Goal: Transaction & Acquisition: Purchase product/service

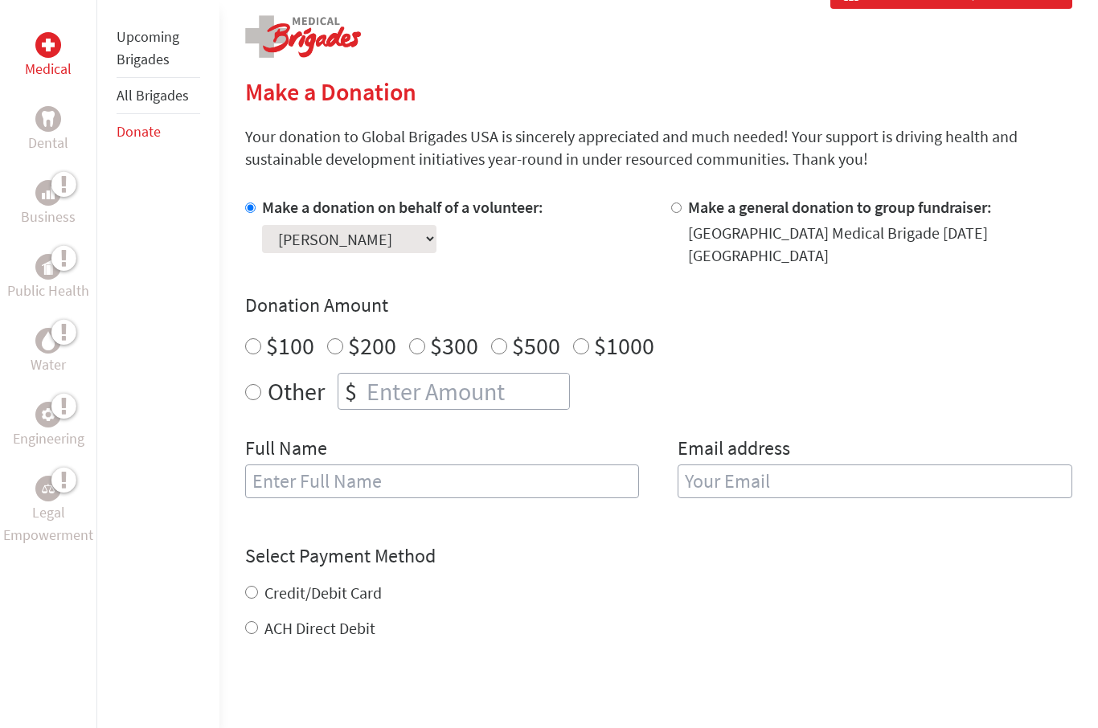
scroll to position [322, 0]
radio input "true"
click at [399, 398] on input "number" at bounding box center [466, 391] width 206 height 35
type input "400"
click at [381, 505] on div "Full Name" at bounding box center [442, 477] width 395 height 82
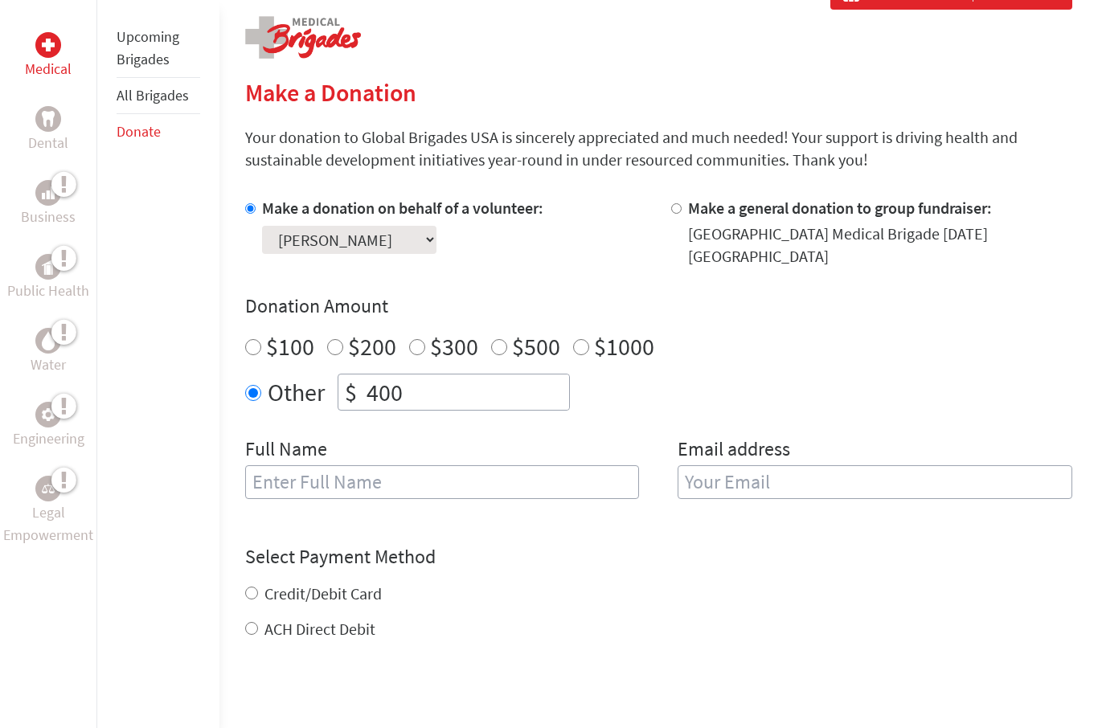
click at [381, 498] on input "text" at bounding box center [442, 482] width 395 height 34
type input "[PERSON_NAME]"
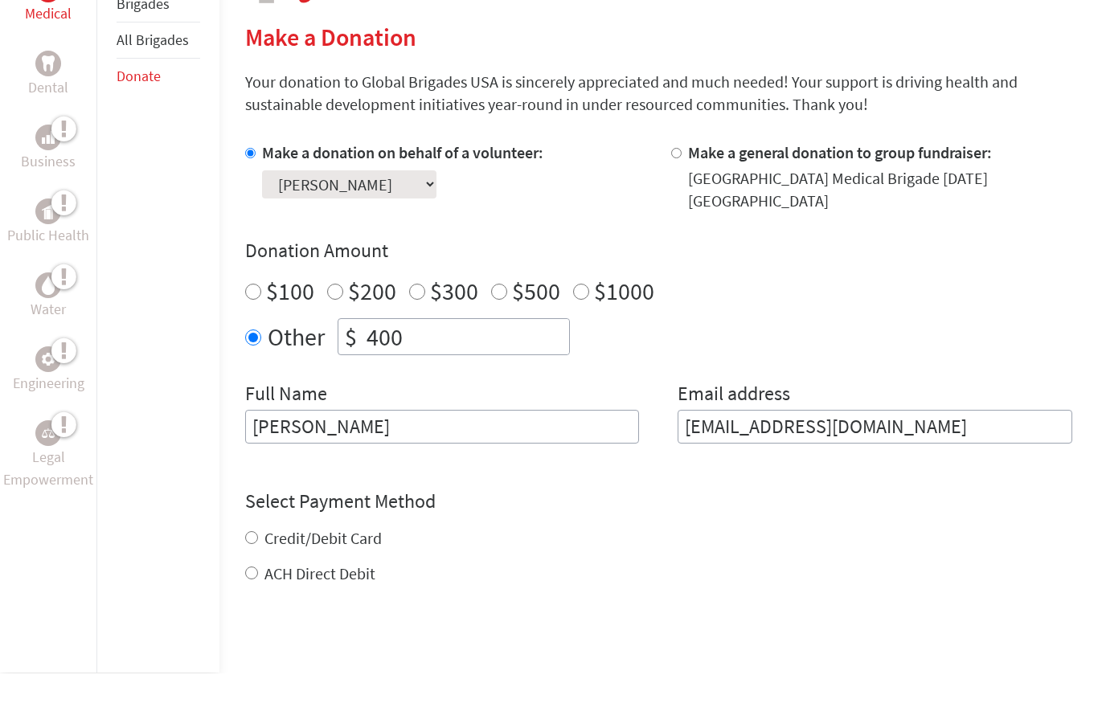
scroll to position [323, 0]
type input "[EMAIL_ADDRESS][DOMAIN_NAME]"
click at [278, 582] on div "Credit/Debit Card ACH Direct Debit" at bounding box center [658, 611] width 827 height 58
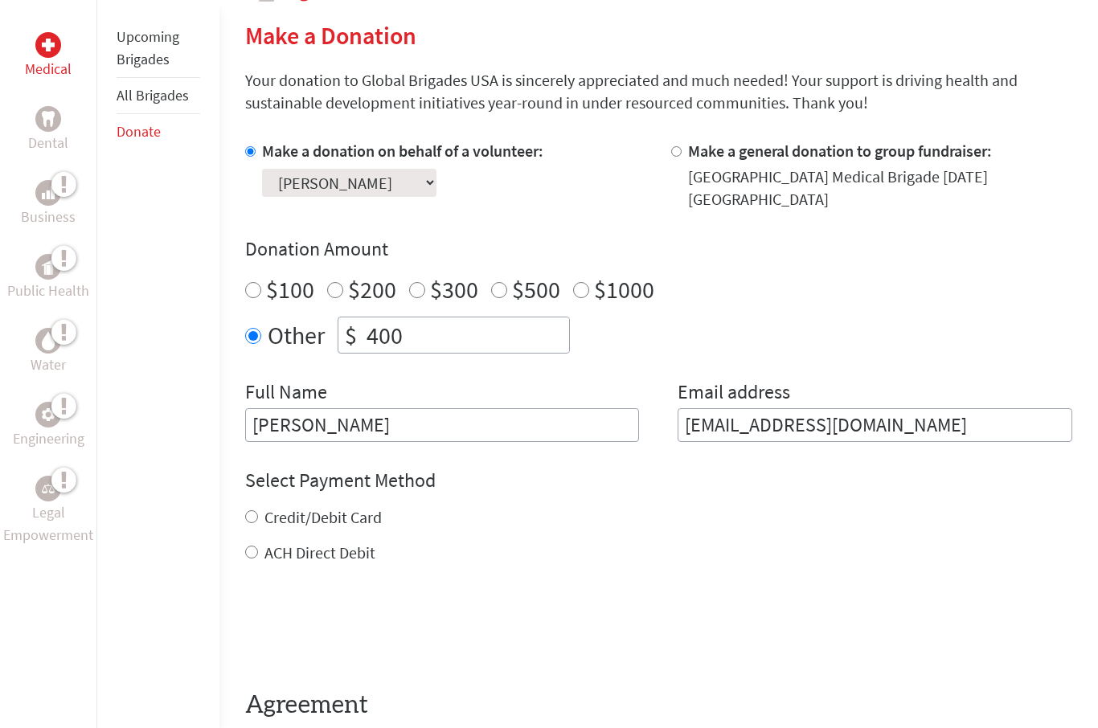
click at [276, 514] on label "Credit/Debit Card" at bounding box center [322, 517] width 117 height 20
click at [258, 514] on input "Credit/Debit Card" at bounding box center [251, 516] width 13 height 13
radio input "true"
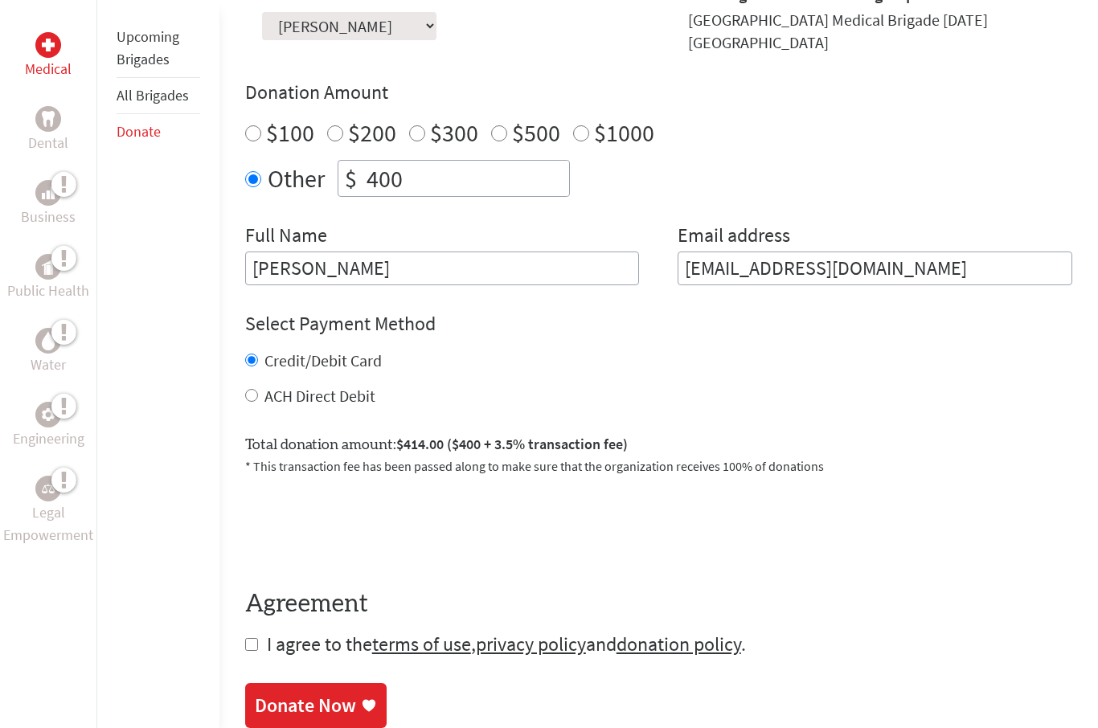
scroll to position [606, 0]
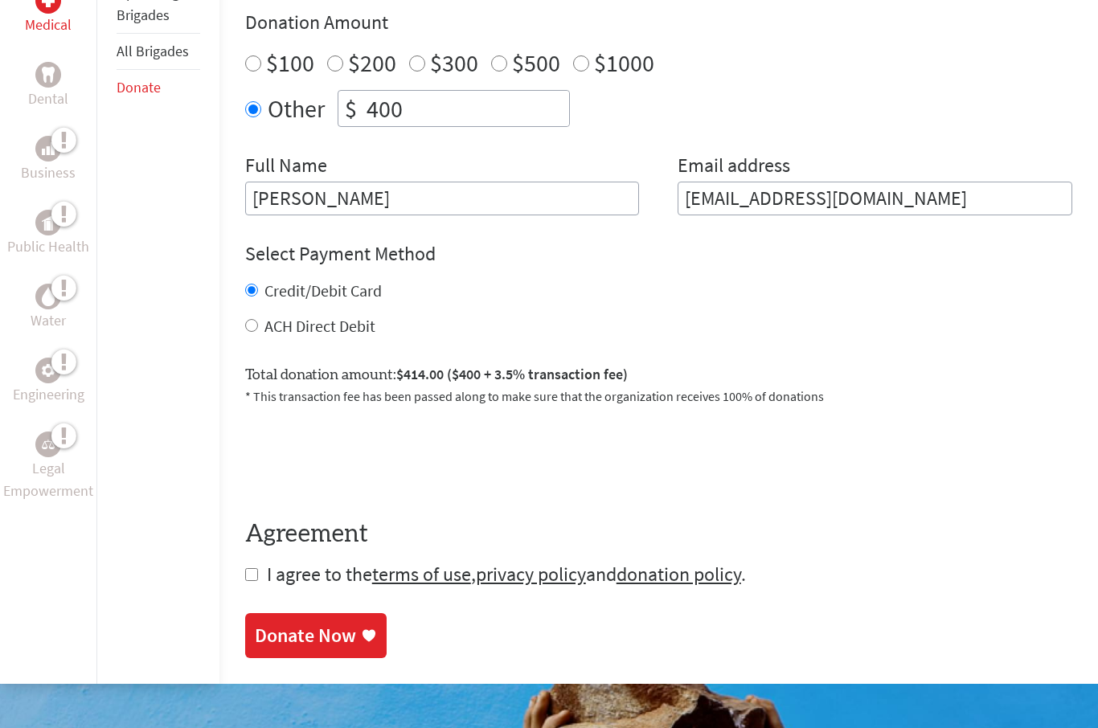
click at [247, 581] on input "checkbox" at bounding box center [251, 574] width 13 height 13
checkbox input "true"
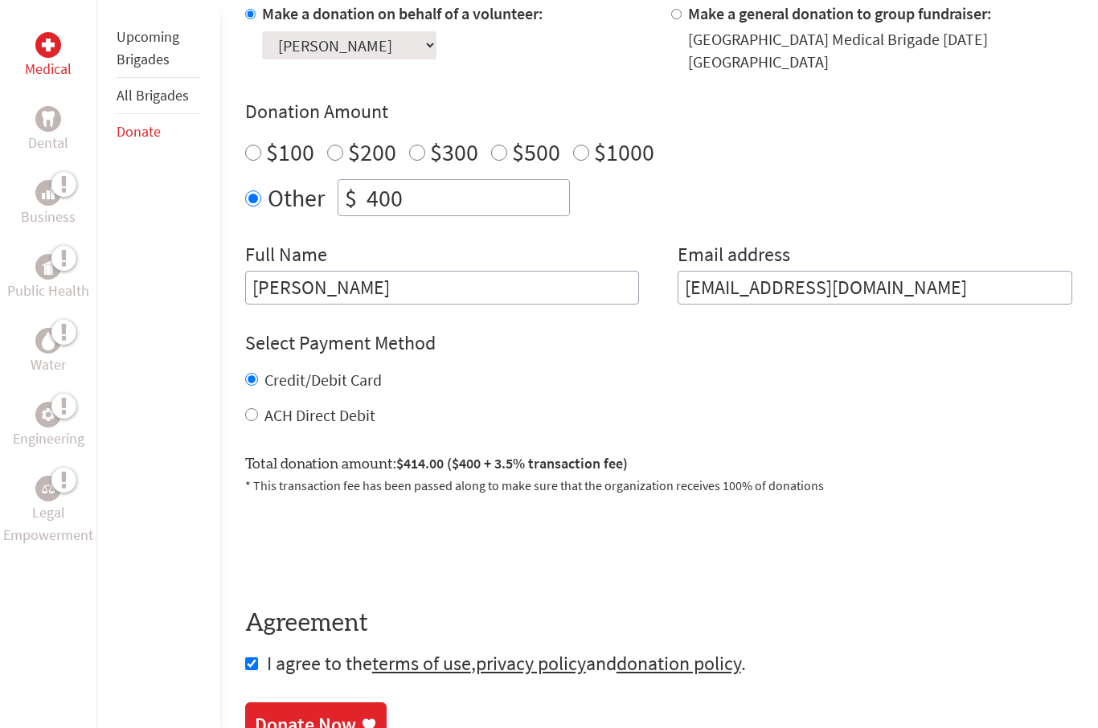
scroll to position [651, 0]
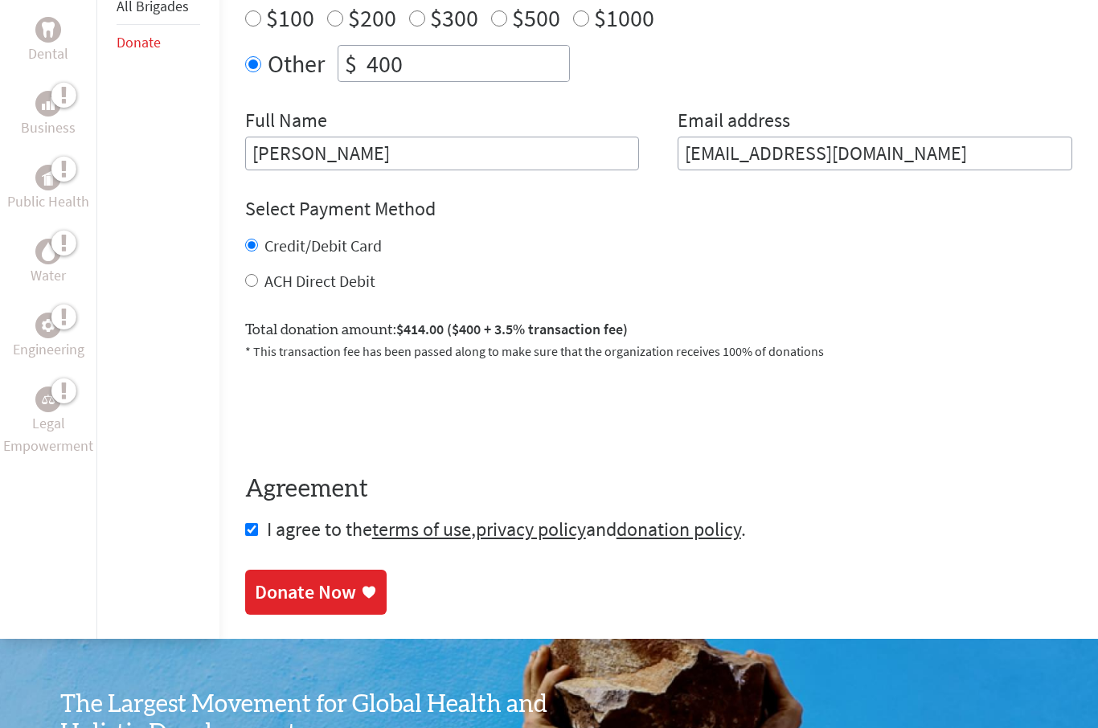
click at [325, 591] on div "Donate Now" at bounding box center [305, 592] width 101 height 26
